Goal: Book appointment/travel/reservation

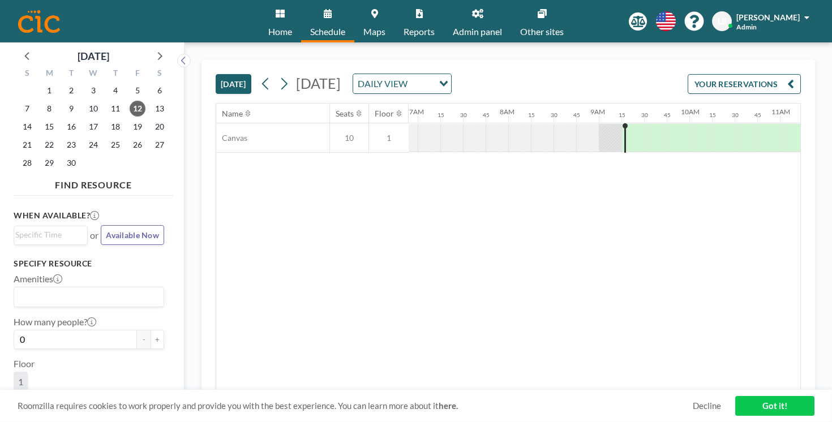
scroll to position [0, 662]
click at [63, 119] on span "16" at bounding box center [71, 127] width 16 height 16
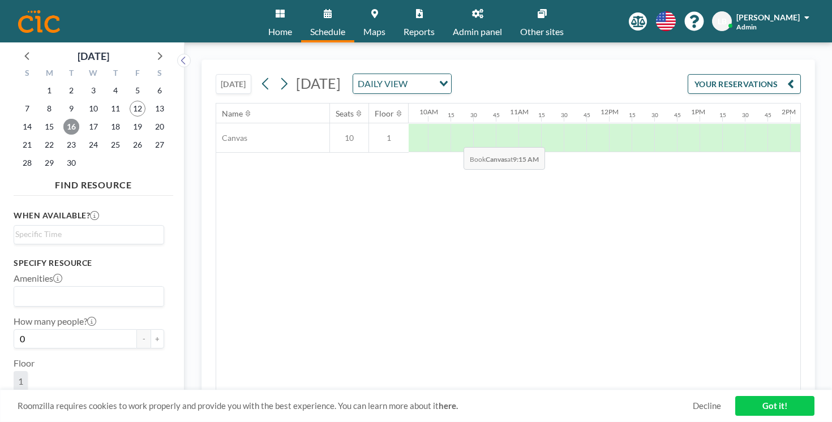
scroll to position [0, 947]
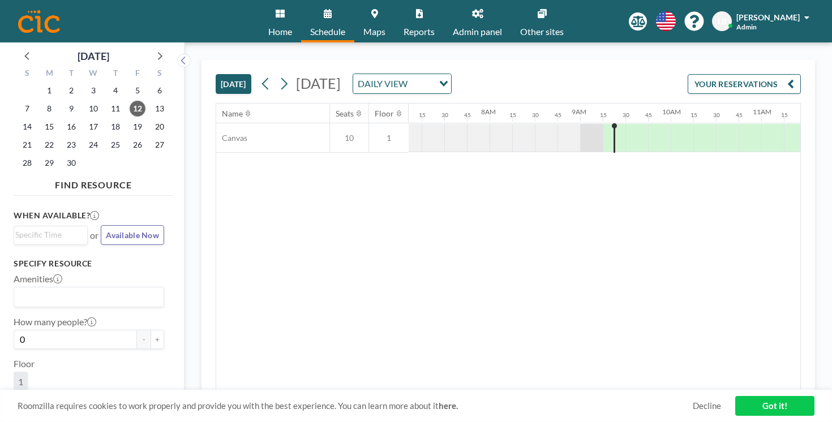
scroll to position [0, 662]
click at [108, 119] on span "18" at bounding box center [116, 127] width 16 height 16
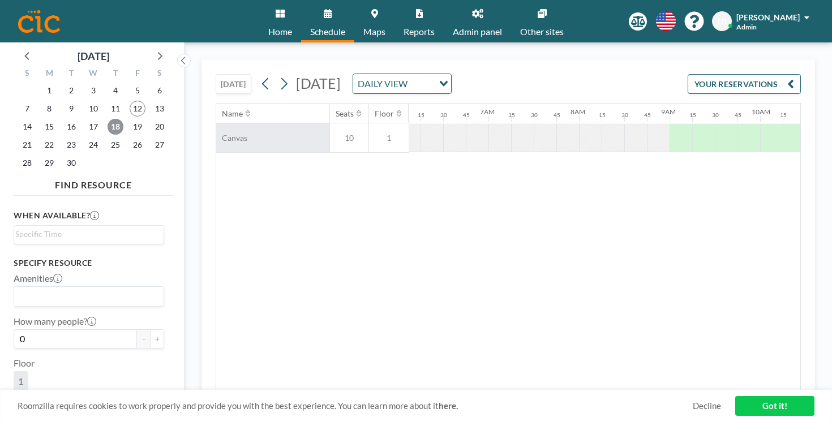
scroll to position [0, 570]
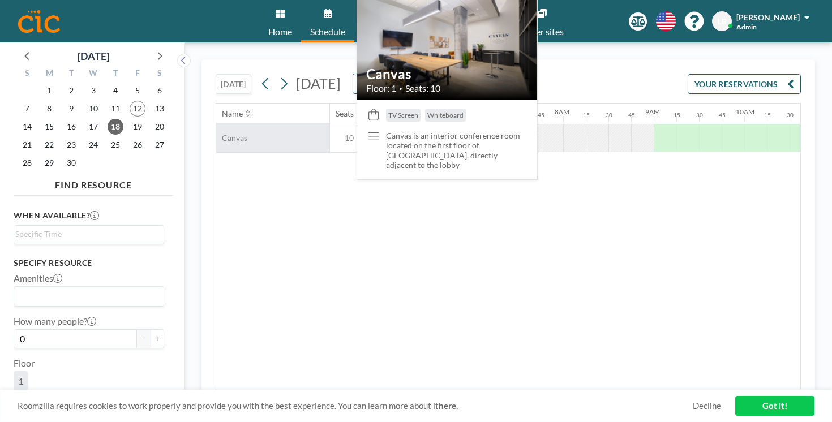
click at [230, 123] on div "Canvas" at bounding box center [272, 137] width 113 height 29
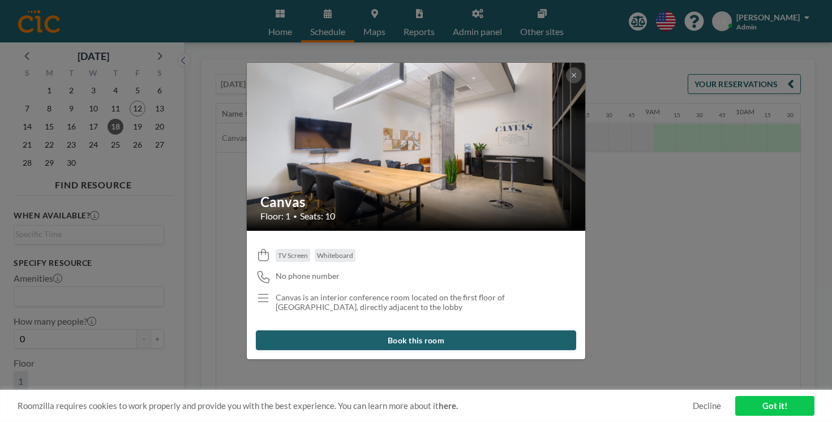
click at [228, 200] on div "Canvas Floor: 1 • Seats: 10 TV Screen Whiteboard No phone number Canvas is an i…" at bounding box center [416, 211] width 832 height 422
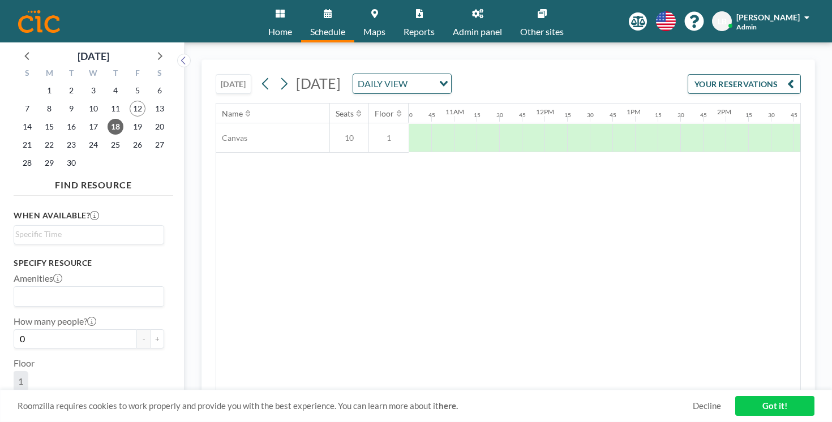
scroll to position [0, 1022]
